Goal: Use online tool/utility

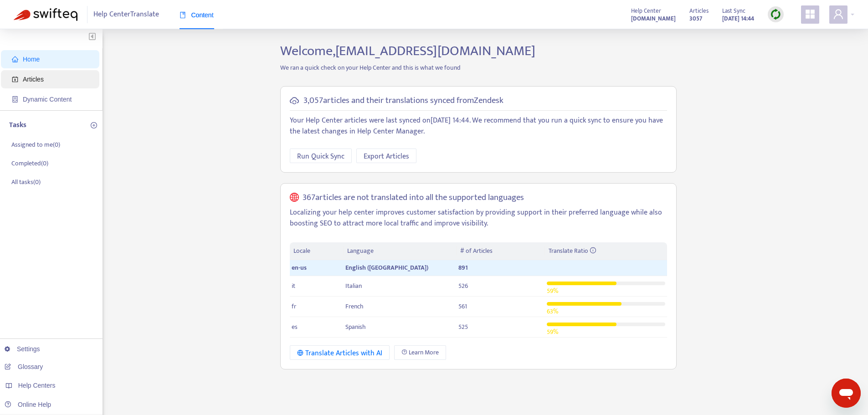
click at [31, 83] on span "Articles" at bounding box center [33, 79] width 21 height 7
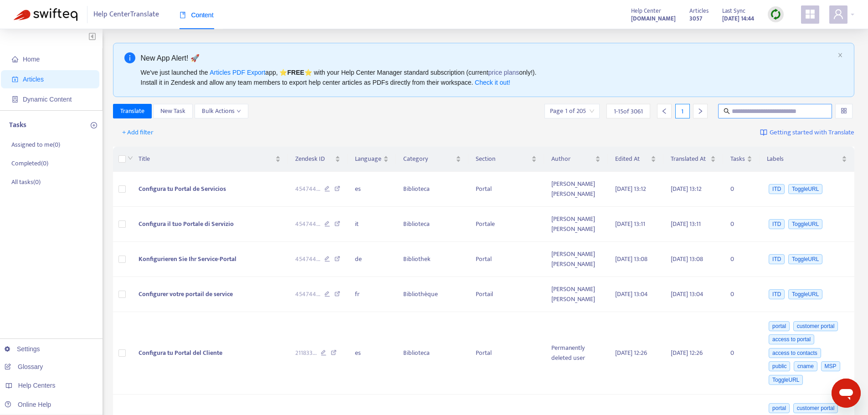
click at [743, 114] on input "text" at bounding box center [775, 111] width 87 height 10
paste input "**********"
type input "**********"
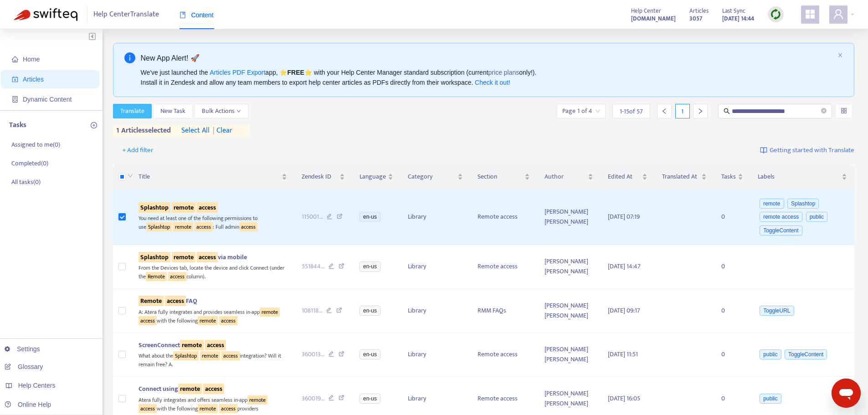
click at [129, 117] on button "Translate" at bounding box center [132, 111] width 39 height 15
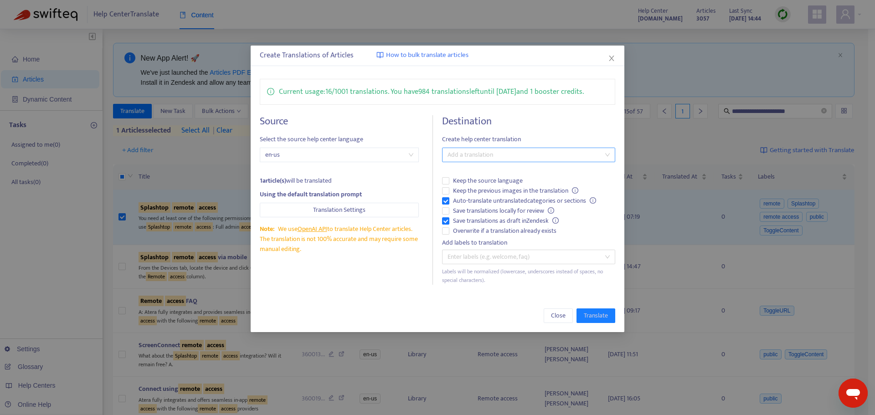
click at [507, 154] on div at bounding box center [523, 154] width 159 height 11
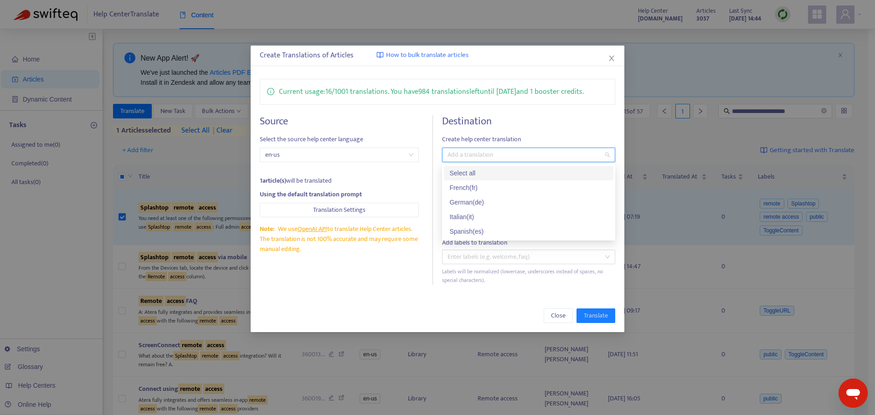
click at [470, 170] on div "Select all" at bounding box center [528, 173] width 159 height 10
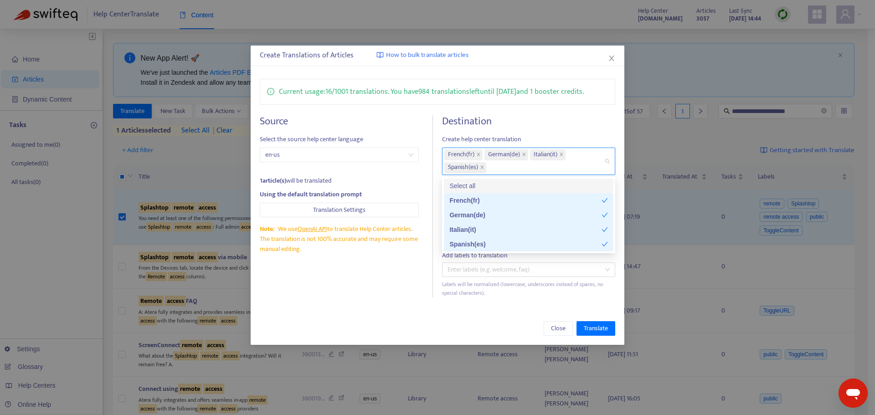
click at [529, 116] on h4 "Destination" at bounding box center [528, 121] width 173 height 12
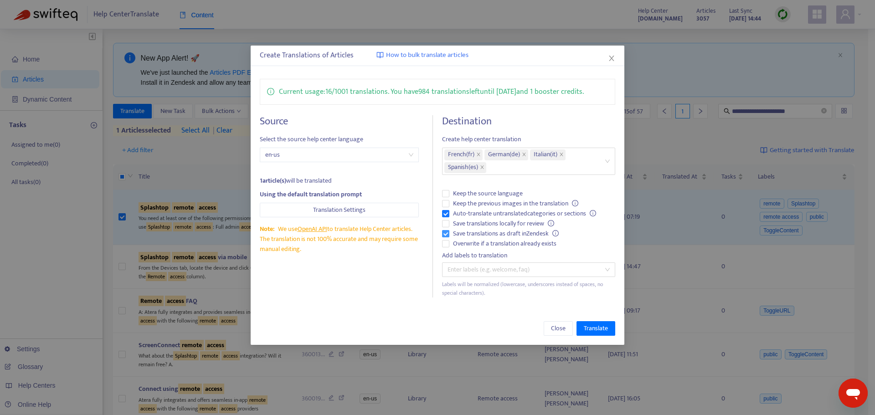
click at [467, 235] on span "Save translations as draft in Zendesk" at bounding box center [505, 234] width 113 height 10
click at [467, 242] on span "Overwrite if a translation already exists" at bounding box center [504, 244] width 111 height 10
click at [594, 325] on span "Translate" at bounding box center [596, 328] width 24 height 10
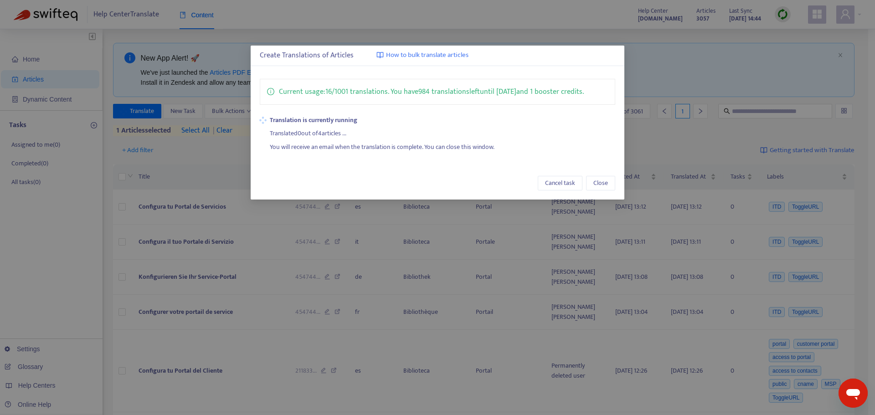
click at [432, 133] on div "Translated 0 out of 4 articles ..." at bounding box center [442, 132] width 345 height 14
click at [328, 136] on div "Translated 1 out of 4 articles ..." at bounding box center [442, 132] width 345 height 14
click at [319, 130] on div "Translated 2 out of 4 articles ..." at bounding box center [442, 132] width 345 height 14
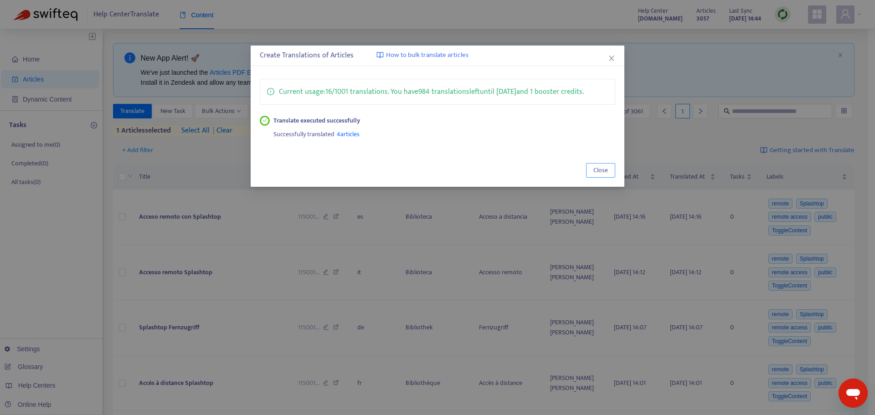
click at [610, 173] on button "Close" at bounding box center [600, 170] width 29 height 15
